Goal: Check status: Check status

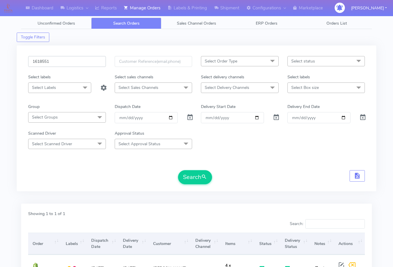
drag, startPoint x: 77, startPoint y: 60, endPoint x: 85, endPoint y: 75, distance: 17.5
click at [77, 60] on input "1618551" at bounding box center [67, 61] width 78 height 11
paste input "7393"
click at [194, 179] on button "Search" at bounding box center [195, 177] width 34 height 14
click at [92, 63] on input "1617393" at bounding box center [67, 61] width 78 height 11
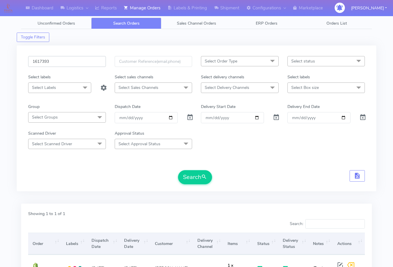
paste input "8221"
click at [178, 170] on button "Search" at bounding box center [195, 177] width 34 height 14
click at [73, 57] on input "1618221" at bounding box center [67, 61] width 78 height 11
paste input "7156"
drag, startPoint x: 195, startPoint y: 180, endPoint x: 195, endPoint y: 174, distance: 6.2
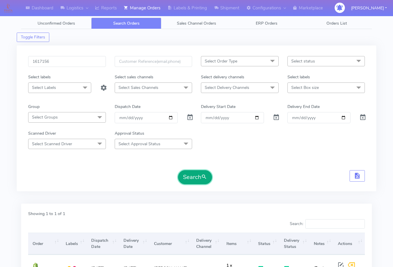
click at [195, 179] on button "Search" at bounding box center [195, 177] width 34 height 14
click at [73, 61] on input "1617156" at bounding box center [67, 61] width 78 height 11
paste input "272"
click at [195, 180] on button "Search" at bounding box center [195, 177] width 34 height 14
click at [79, 60] on input "1617272" at bounding box center [67, 61] width 78 height 11
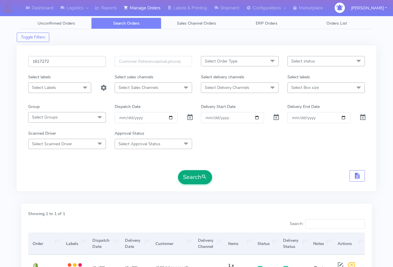
paste input "511"
click at [188, 179] on button "Search" at bounding box center [195, 177] width 34 height 14
click at [71, 60] on input "1617511" at bounding box center [67, 61] width 78 height 11
paste input "873"
type input "1617873"
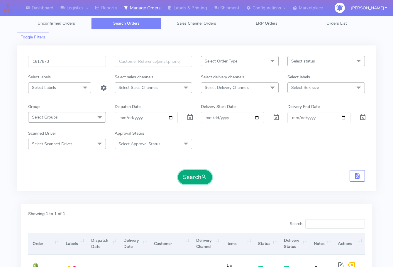
click at [199, 175] on button "Search" at bounding box center [195, 177] width 34 height 14
